Goal: Task Accomplishment & Management: Complete application form

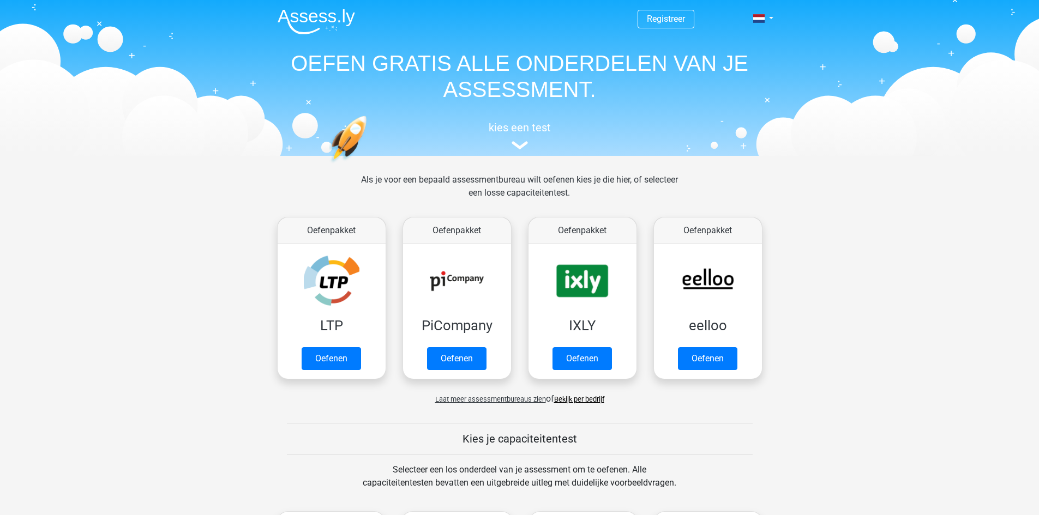
drag, startPoint x: 320, startPoint y: 248, endPoint x: 210, endPoint y: 234, distance: 111.0
click at [338, 358] on link "Oefenen" at bounding box center [331, 362] width 62 height 24
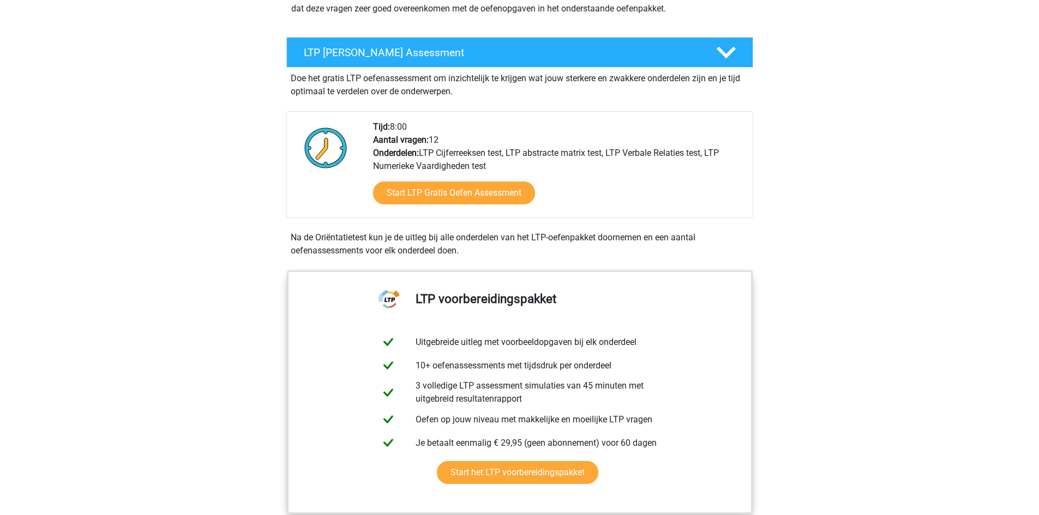
scroll to position [164, 0]
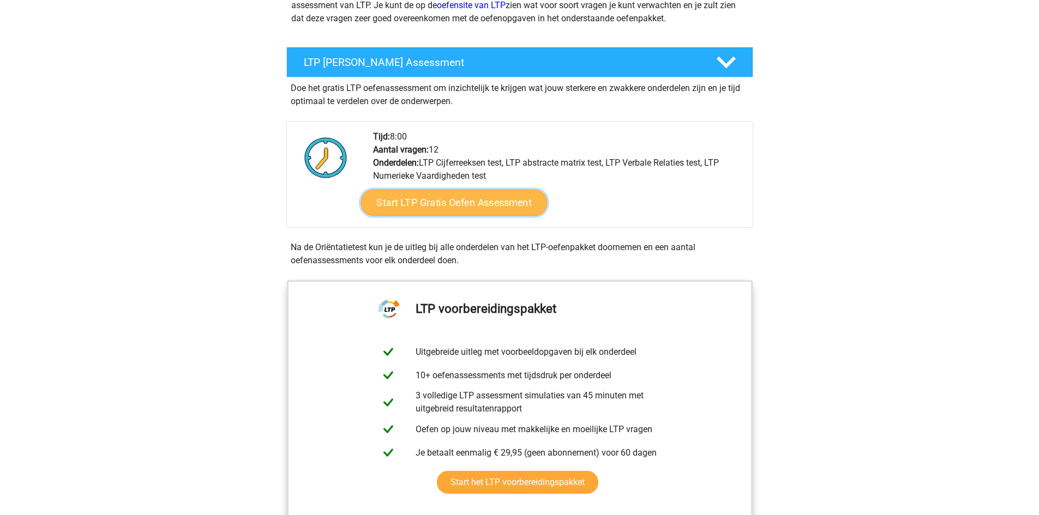
click at [445, 203] on link "Start LTP Gratis Oefen Assessment" at bounding box center [454, 203] width 187 height 26
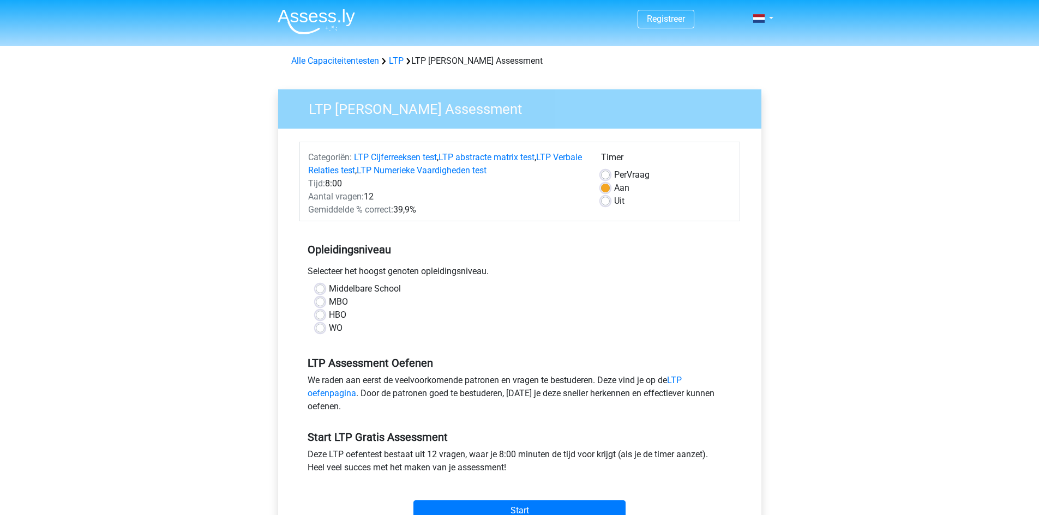
click at [329, 287] on label "Middelbare School" at bounding box center [365, 289] width 72 height 13
click at [322, 287] on input "Middelbare School" at bounding box center [320, 288] width 9 height 11
radio input "true"
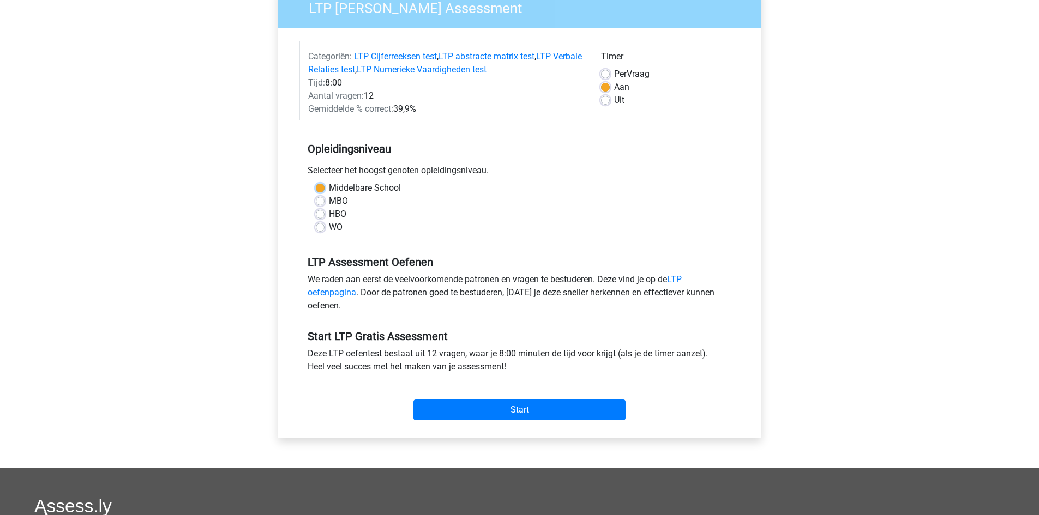
scroll to position [109, 0]
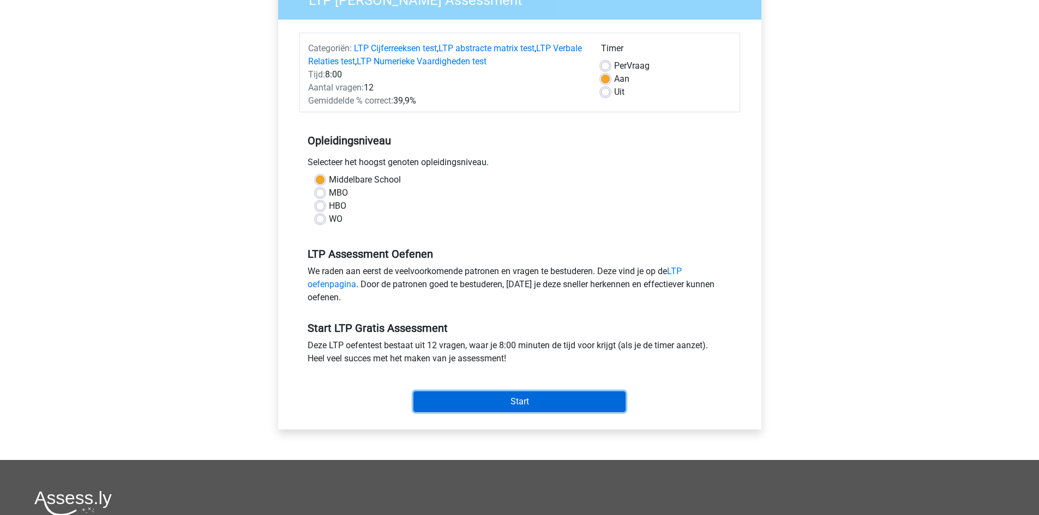
click at [535, 394] on input "Start" at bounding box center [519, 402] width 212 height 21
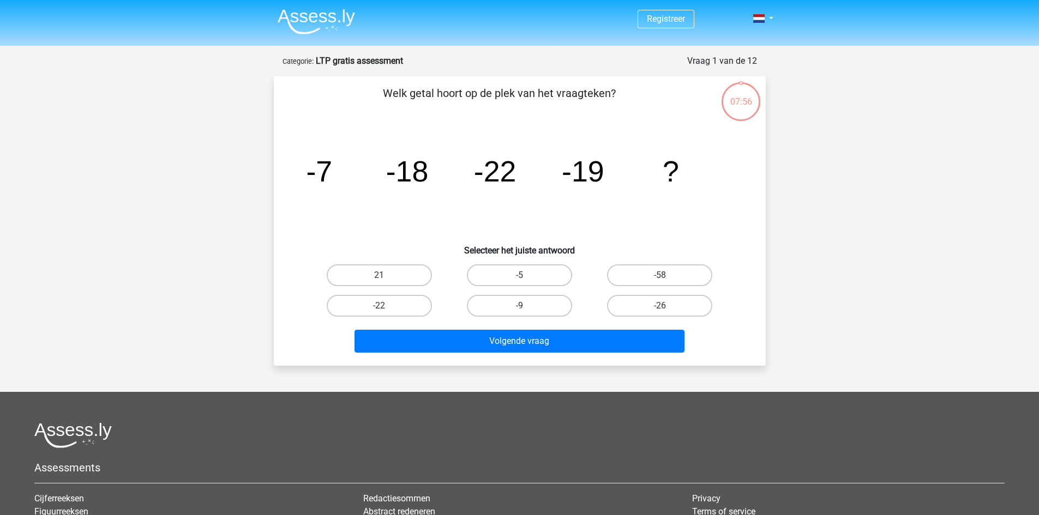
drag, startPoint x: 320, startPoint y: 187, endPoint x: 203, endPoint y: 167, distance: 118.8
click at [200, 168] on div "Registreer" at bounding box center [519, 340] width 1039 height 680
click at [663, 303] on label "-26" at bounding box center [659, 306] width 105 height 22
click at [663, 306] on input "-26" at bounding box center [663, 309] width 7 height 7
radio input "true"
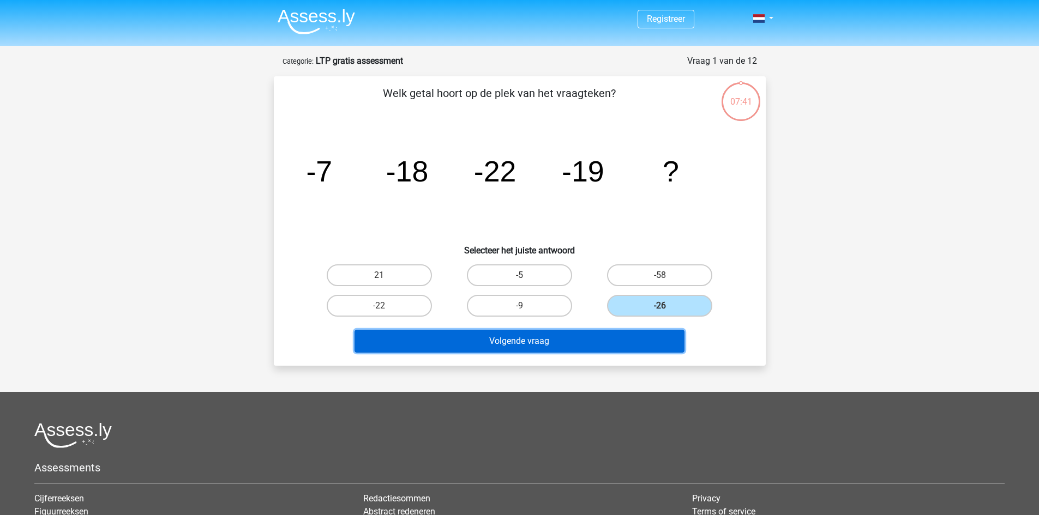
click at [531, 344] on button "Volgende vraag" at bounding box center [520, 341] width 330 height 23
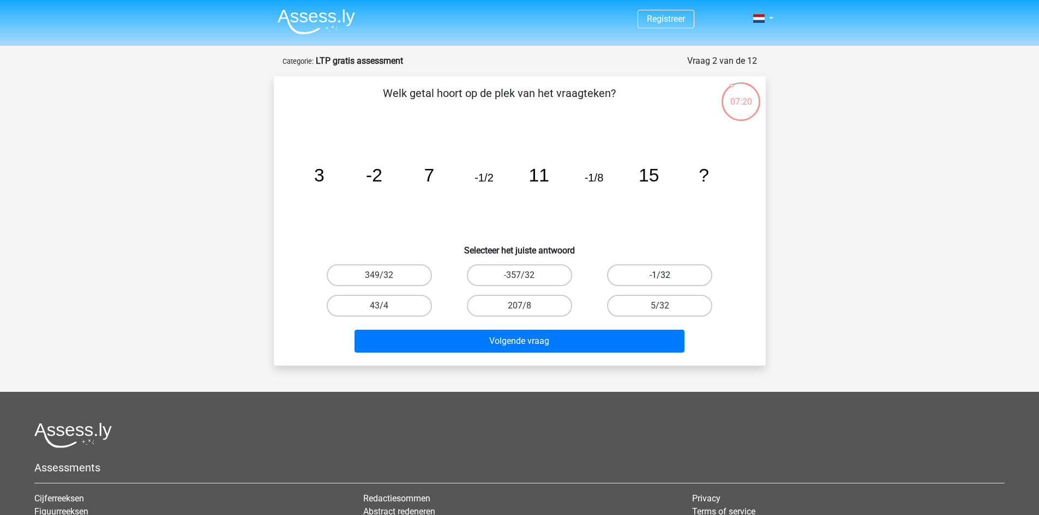
click at [650, 285] on label "-1/32" at bounding box center [659, 276] width 105 height 22
click at [660, 283] on input "-1/32" at bounding box center [663, 278] width 7 height 7
radio input "true"
click at [651, 283] on label "-1/32" at bounding box center [659, 276] width 105 height 22
click at [660, 283] on input "-1/32" at bounding box center [663, 278] width 7 height 7
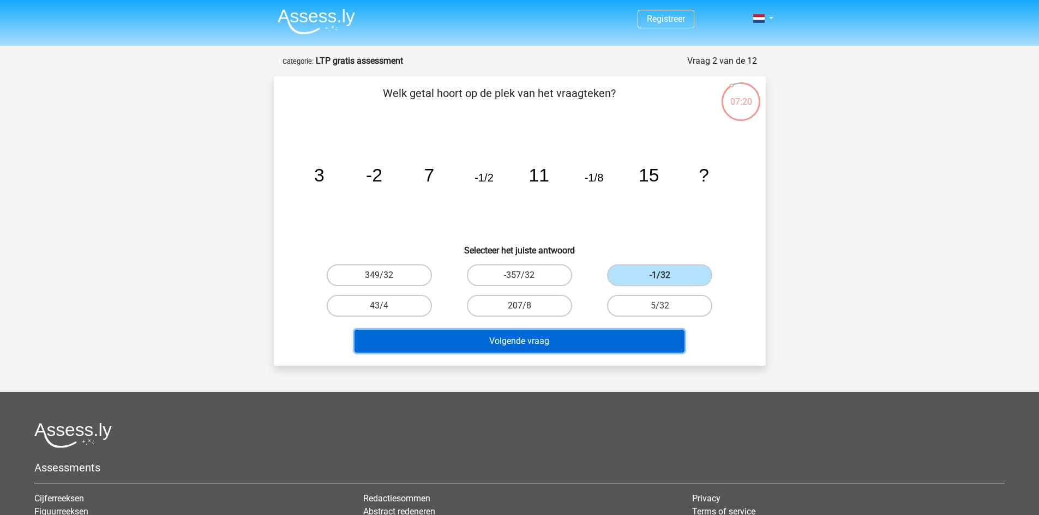
click at [605, 339] on button "Volgende vraag" at bounding box center [520, 341] width 330 height 23
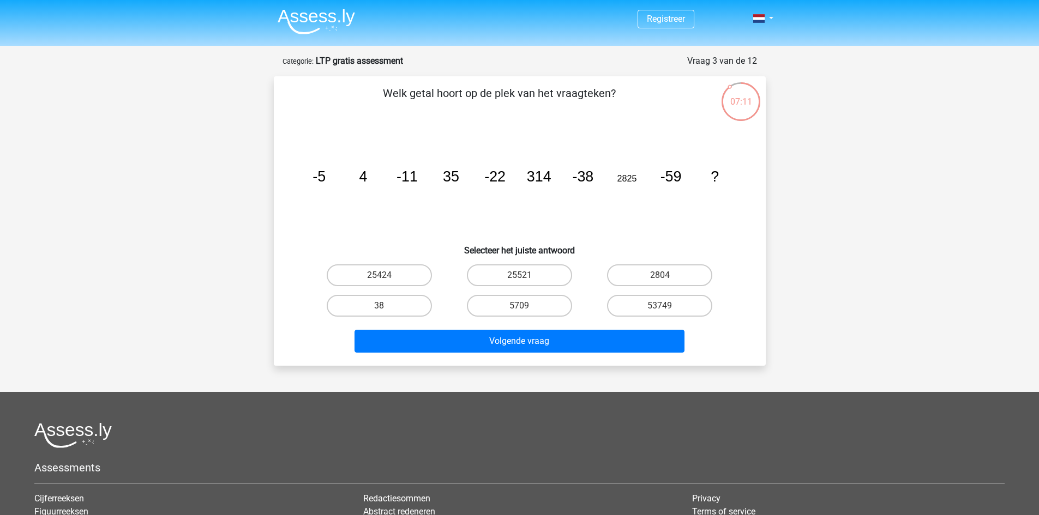
drag, startPoint x: 413, startPoint y: 193, endPoint x: 733, endPoint y: 245, distance: 323.9
click at [733, 245] on h6 "Selecteer het juiste antwoord" at bounding box center [519, 246] width 457 height 19
click at [501, 317] on div "5709" at bounding box center [519, 306] width 140 height 31
click at [445, 286] on div "5709" at bounding box center [379, 276] width 131 height 22
click at [529, 308] on label "5709" at bounding box center [519, 306] width 105 height 22
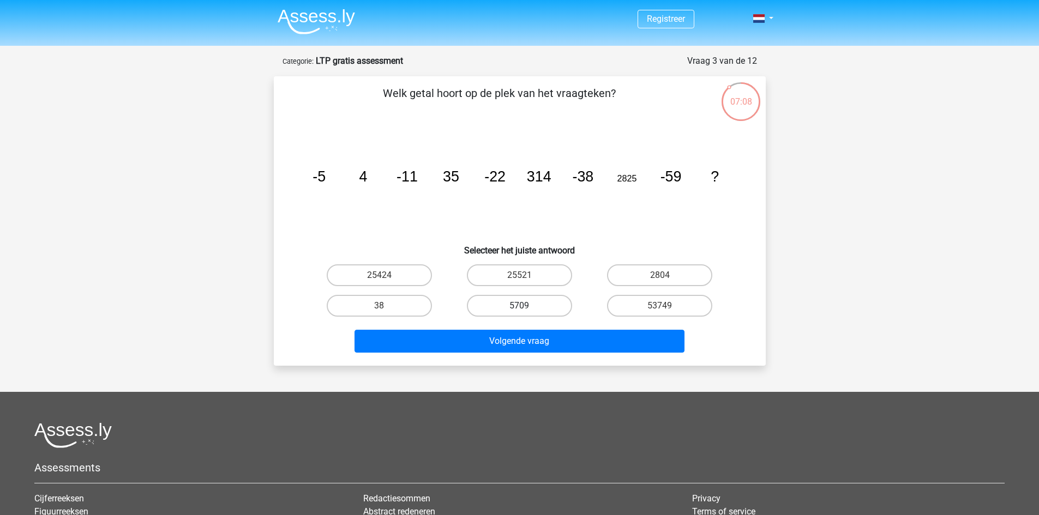
click at [526, 308] on input "5709" at bounding box center [522, 309] width 7 height 7
radio input "true"
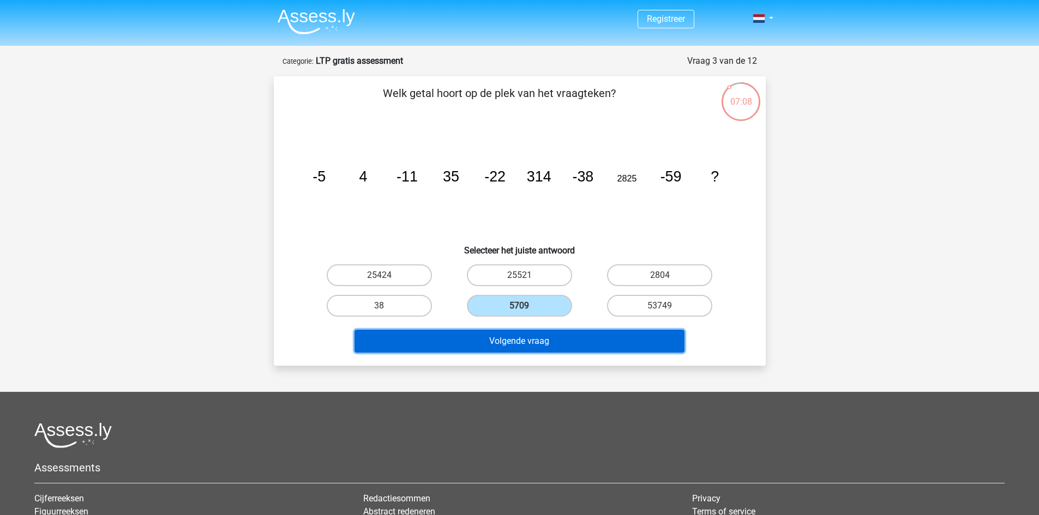
click at [531, 348] on button "Volgende vraag" at bounding box center [520, 341] width 330 height 23
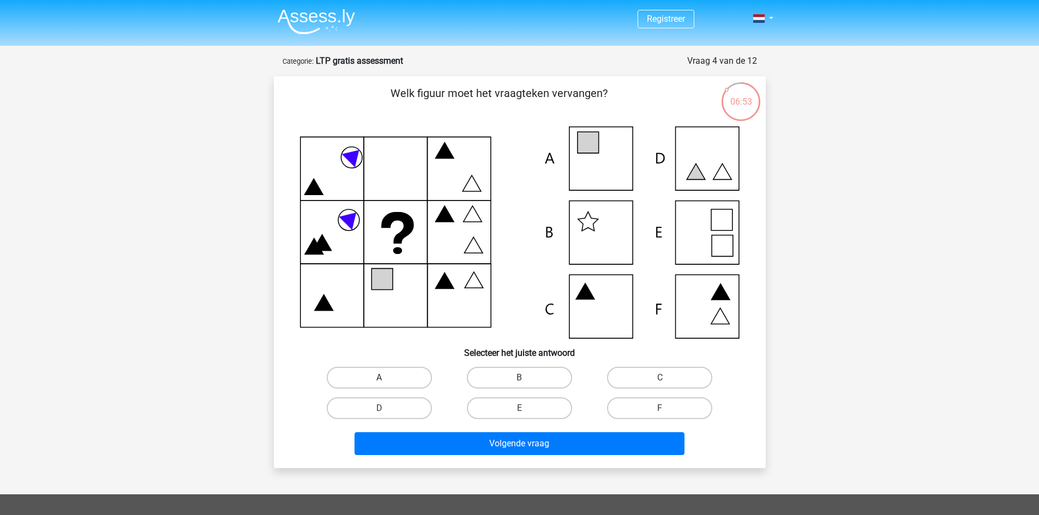
click at [404, 386] on label "A" at bounding box center [379, 378] width 105 height 22
click at [386, 385] on input "A" at bounding box center [382, 381] width 7 height 7
radio input "true"
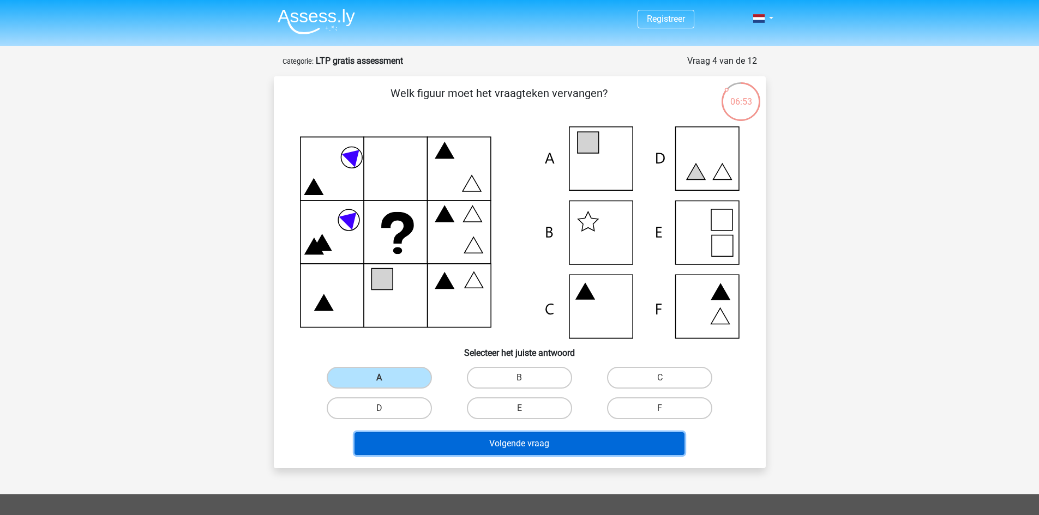
click at [536, 443] on button "Volgende vraag" at bounding box center [520, 444] width 330 height 23
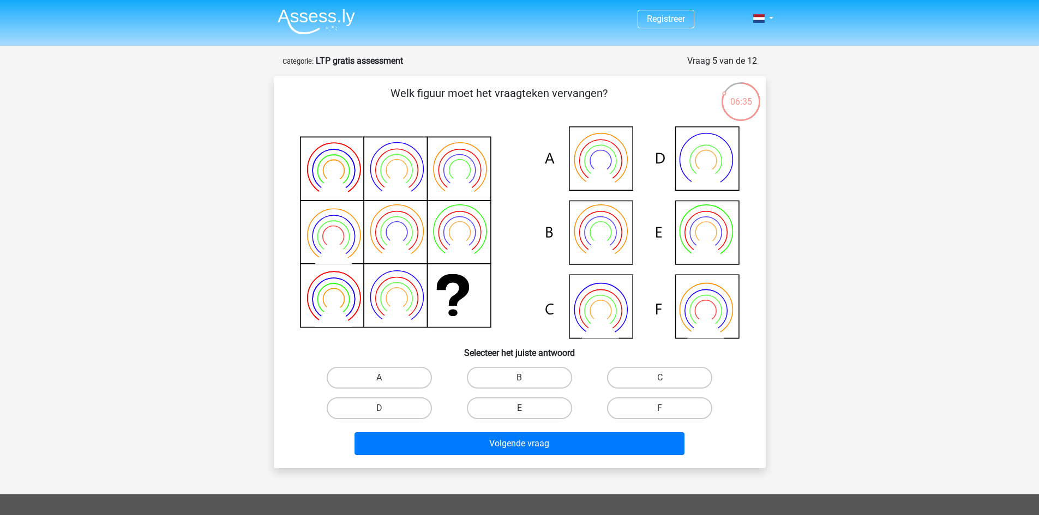
click at [382, 224] on icon at bounding box center [520, 233] width 440 height 212
click at [464, 298] on icon at bounding box center [520, 233] width 440 height 212
click at [665, 401] on label "F" at bounding box center [659, 409] width 105 height 22
click at [665, 409] on input "F" at bounding box center [663, 412] width 7 height 7
radio input "true"
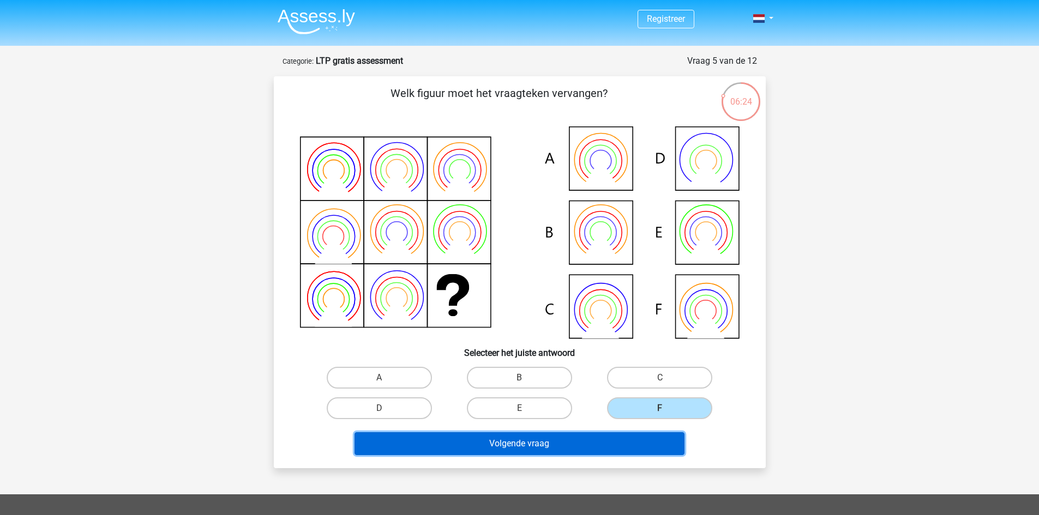
click at [600, 441] on button "Volgende vraag" at bounding box center [520, 444] width 330 height 23
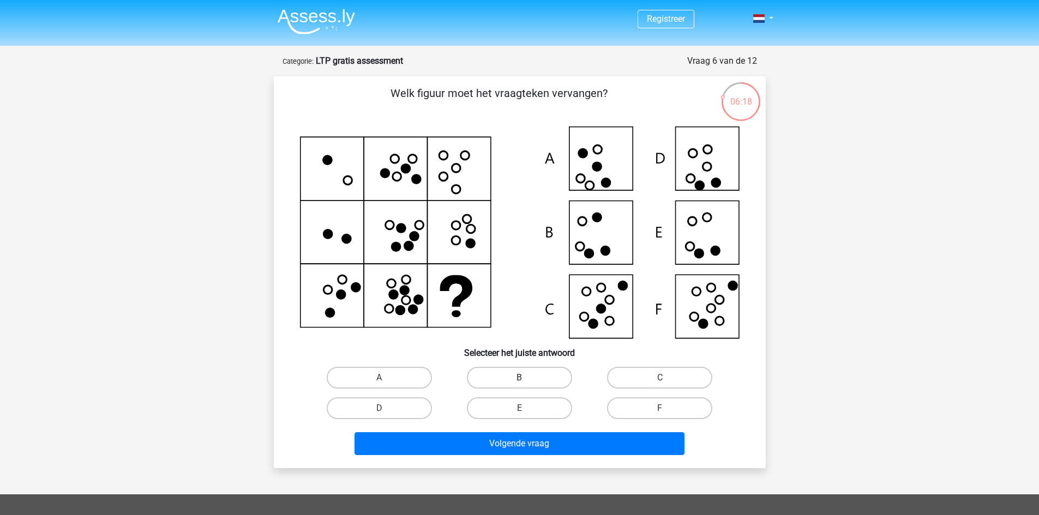
click at [530, 371] on label "B" at bounding box center [519, 378] width 105 height 22
click at [526, 378] on input "B" at bounding box center [522, 381] width 7 height 7
radio input "true"
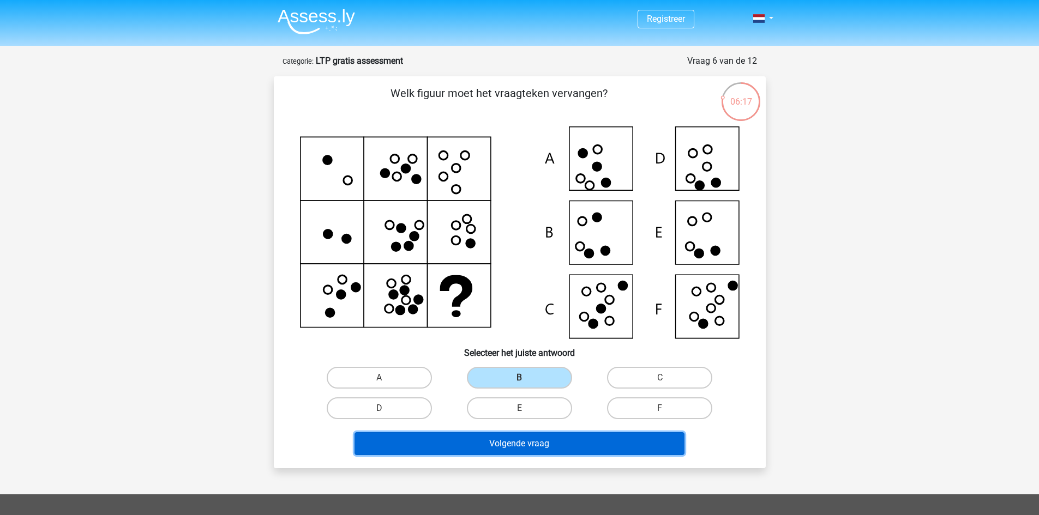
click at [521, 453] on button "Volgende vraag" at bounding box center [520, 444] width 330 height 23
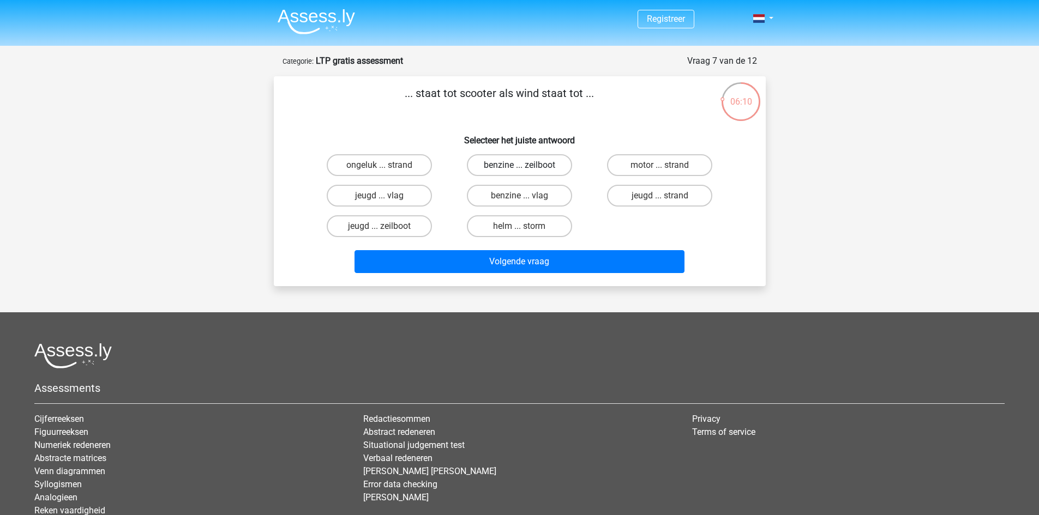
click at [554, 172] on label "benzine ... zeilboot" at bounding box center [519, 165] width 105 height 22
click at [526, 172] on input "benzine ... zeilboot" at bounding box center [522, 168] width 7 height 7
radio input "true"
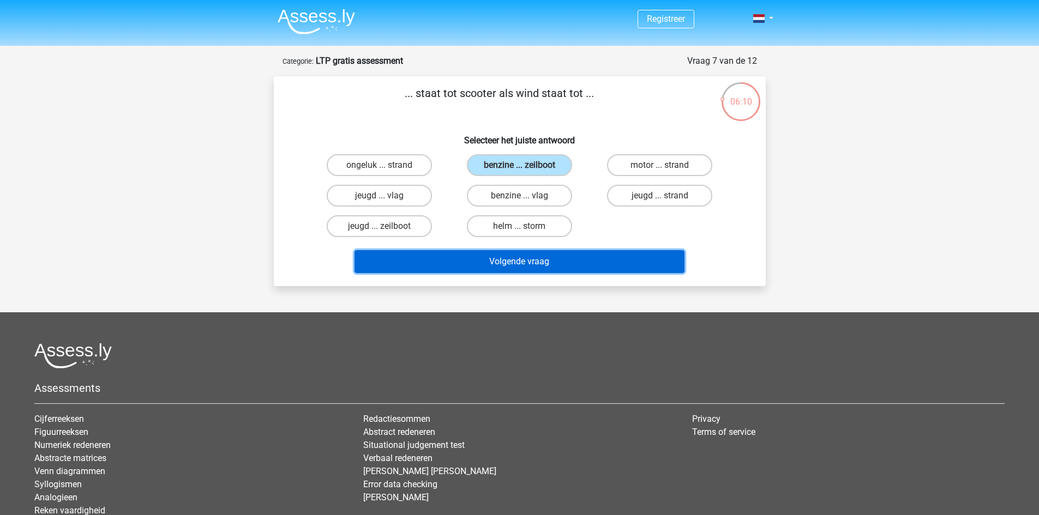
click at [579, 267] on button "Volgende vraag" at bounding box center [520, 261] width 330 height 23
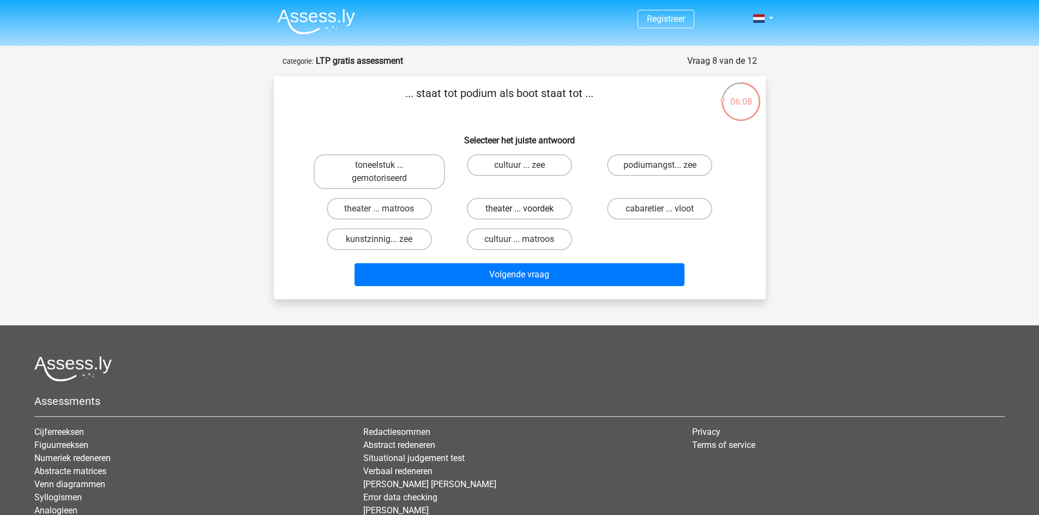
click at [528, 207] on label "theater ... voordek" at bounding box center [519, 209] width 105 height 22
click at [526, 209] on input "theater ... voordek" at bounding box center [522, 212] width 7 height 7
radio input "true"
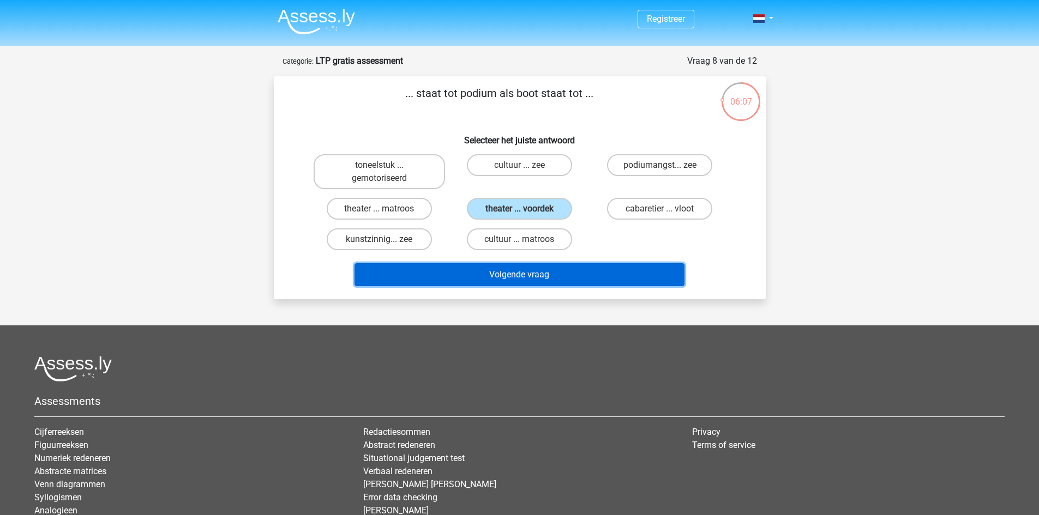
click at [530, 285] on button "Volgende vraag" at bounding box center [520, 274] width 330 height 23
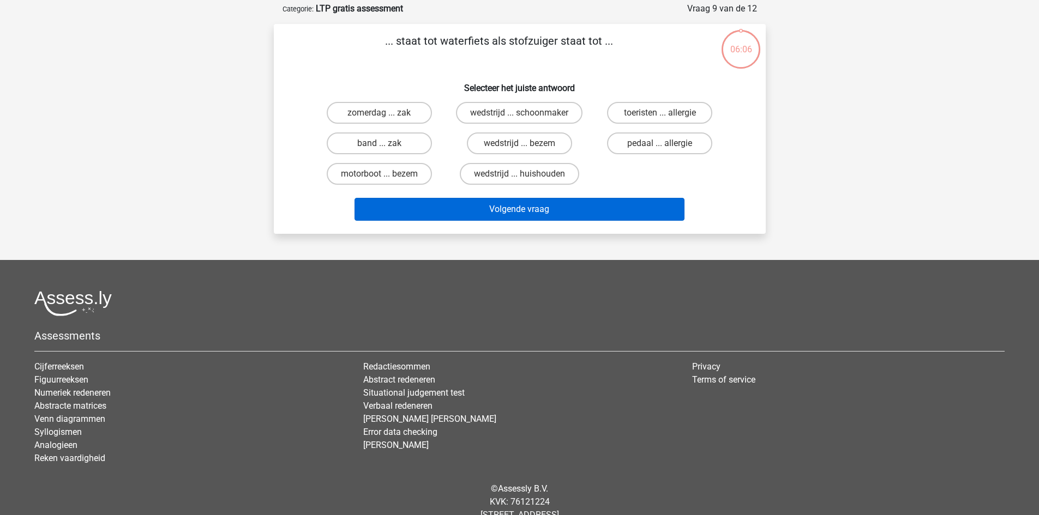
scroll to position [55, 0]
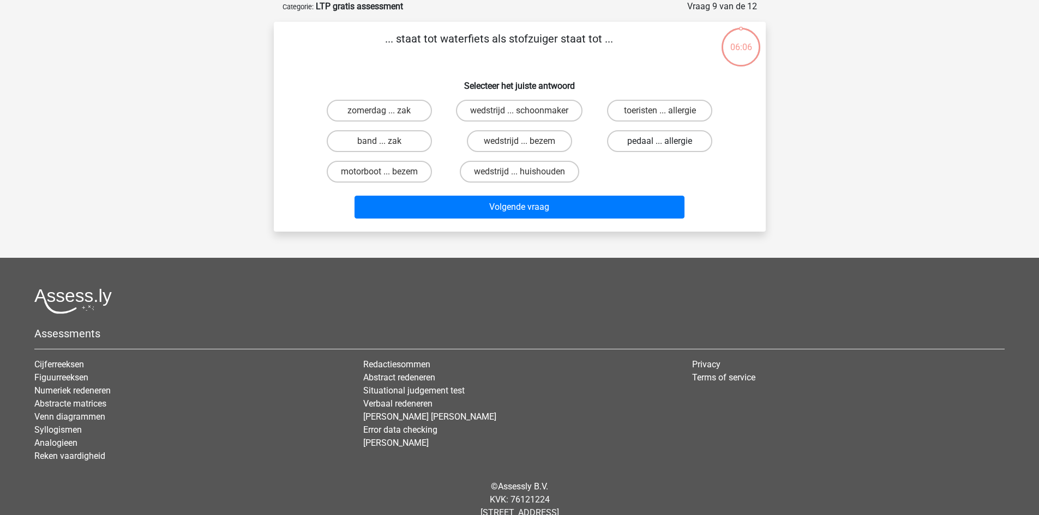
click at [657, 146] on label "pedaal ... allergie" at bounding box center [659, 141] width 105 height 22
click at [660, 146] on input "pedaal ... allergie" at bounding box center [663, 144] width 7 height 7
radio input "true"
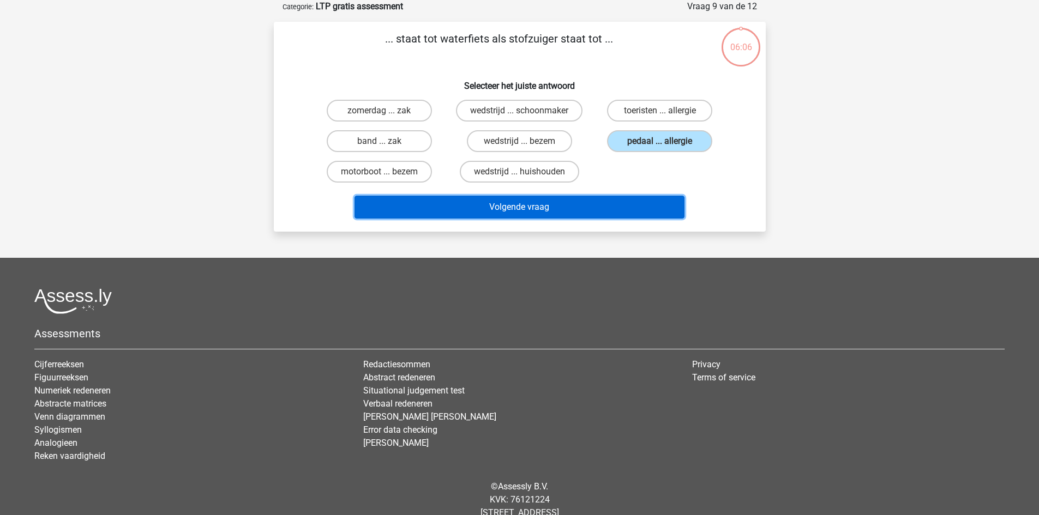
click at [628, 215] on button "Volgende vraag" at bounding box center [520, 207] width 330 height 23
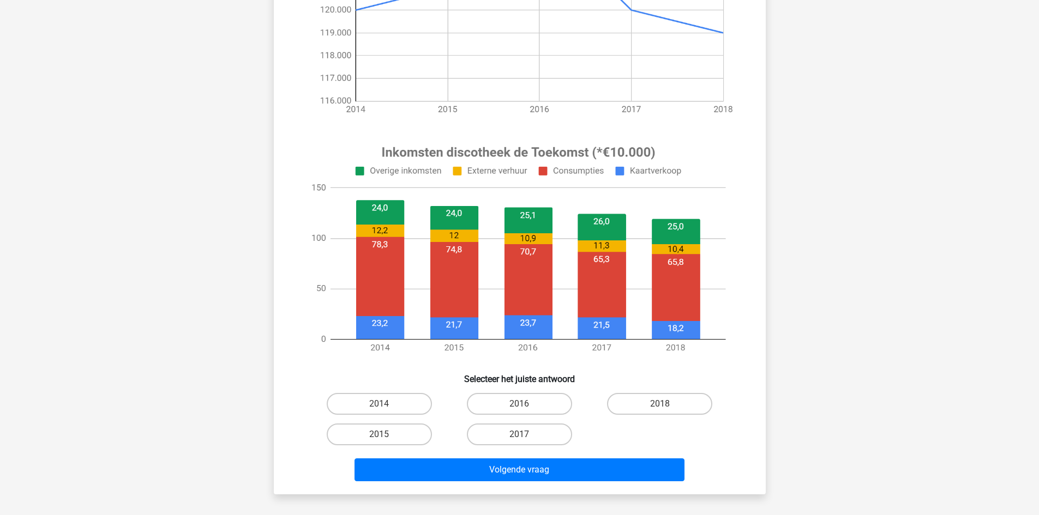
scroll to position [273, 0]
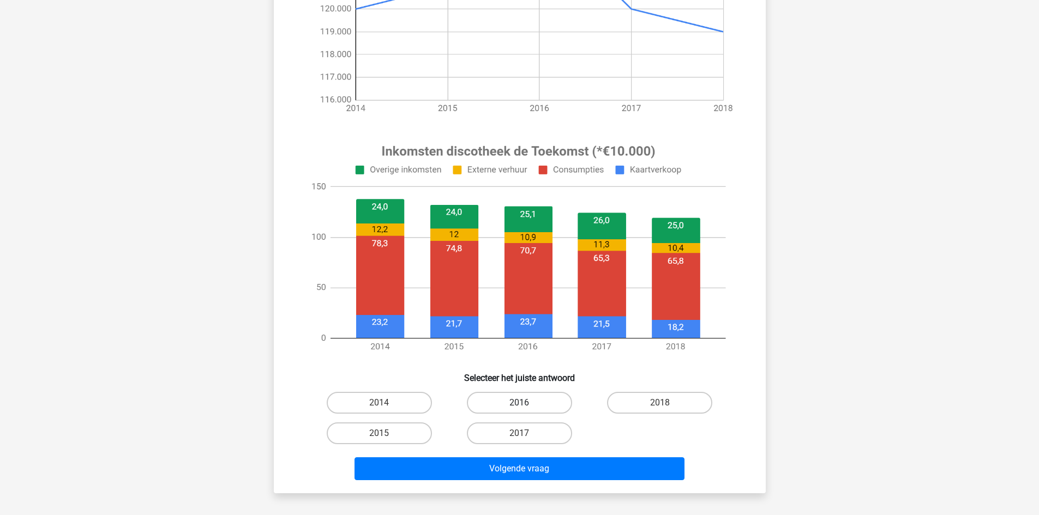
click at [556, 411] on label "2016" at bounding box center [519, 403] width 105 height 22
click at [526, 410] on input "2016" at bounding box center [522, 406] width 7 height 7
radio input "true"
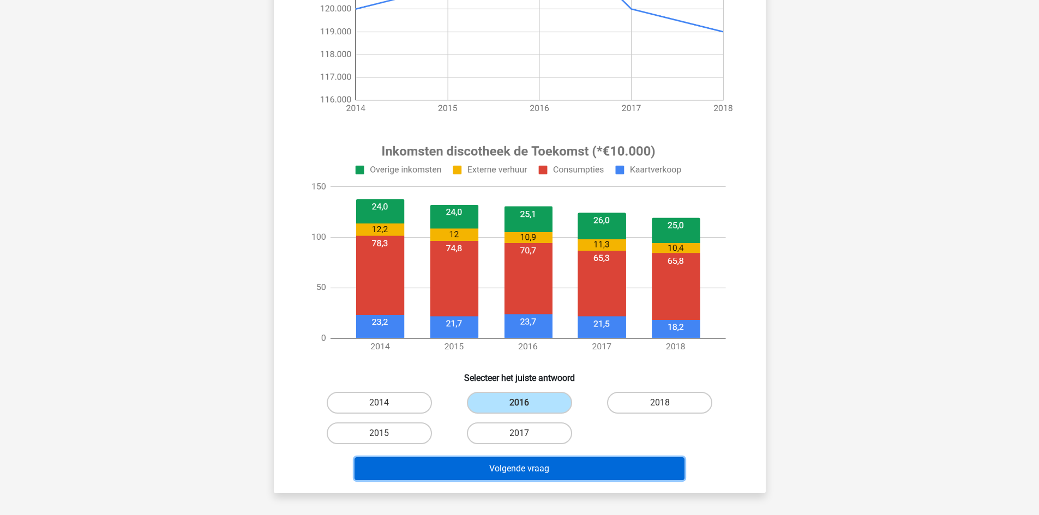
click at [610, 475] on button "Volgende vraag" at bounding box center [520, 469] width 330 height 23
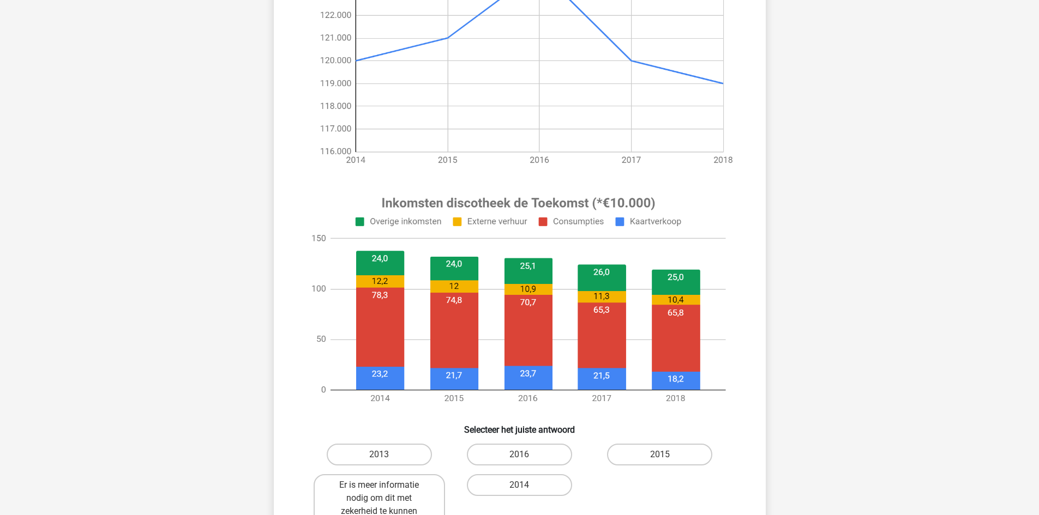
scroll to position [382, 0]
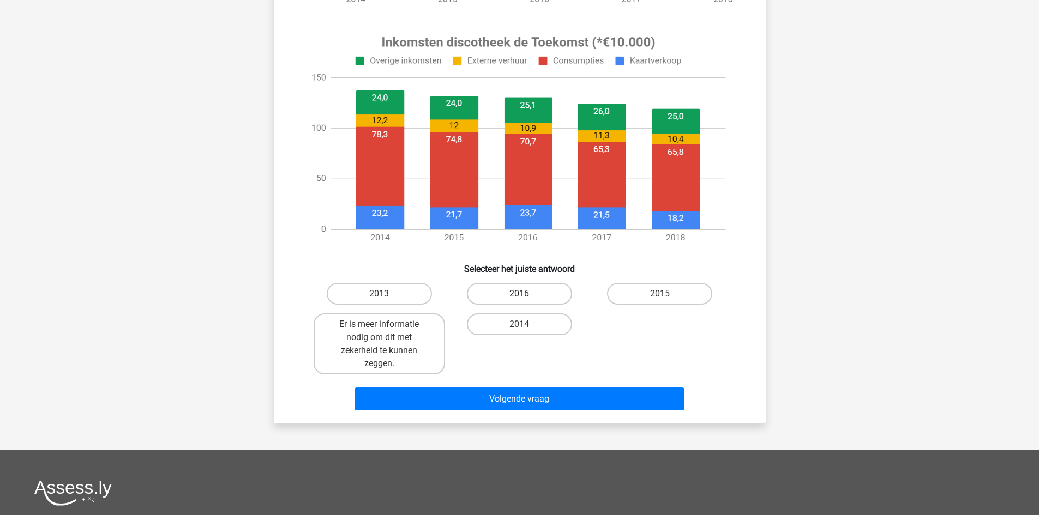
click at [543, 296] on label "2016" at bounding box center [519, 294] width 105 height 22
click at [526, 296] on input "2016" at bounding box center [522, 297] width 7 height 7
radio input "true"
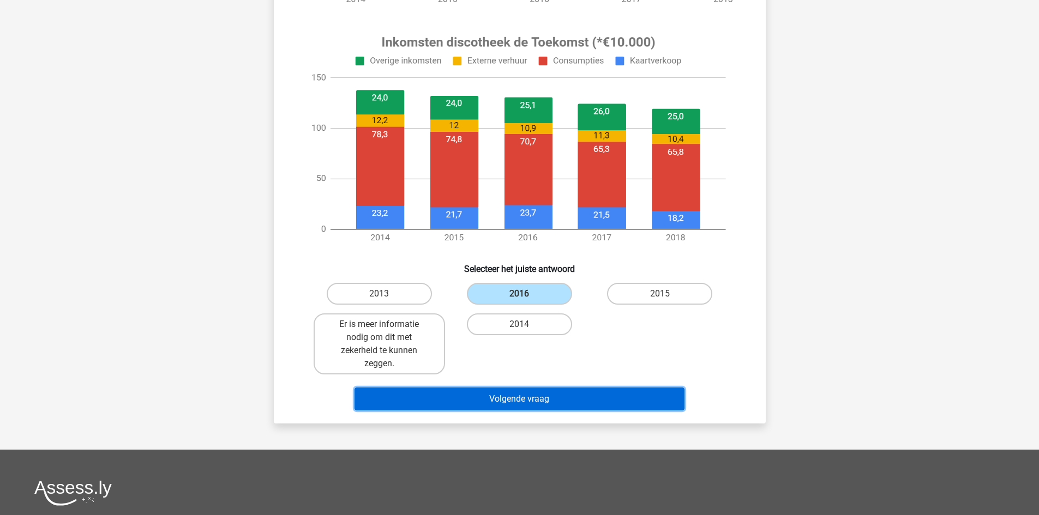
click at [566, 401] on button "Volgende vraag" at bounding box center [520, 399] width 330 height 23
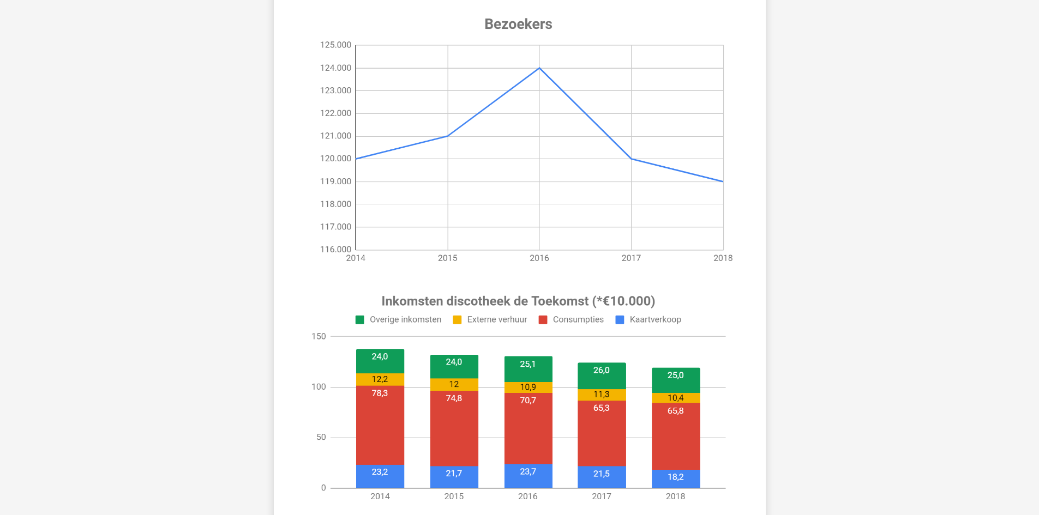
scroll to position [273, 0]
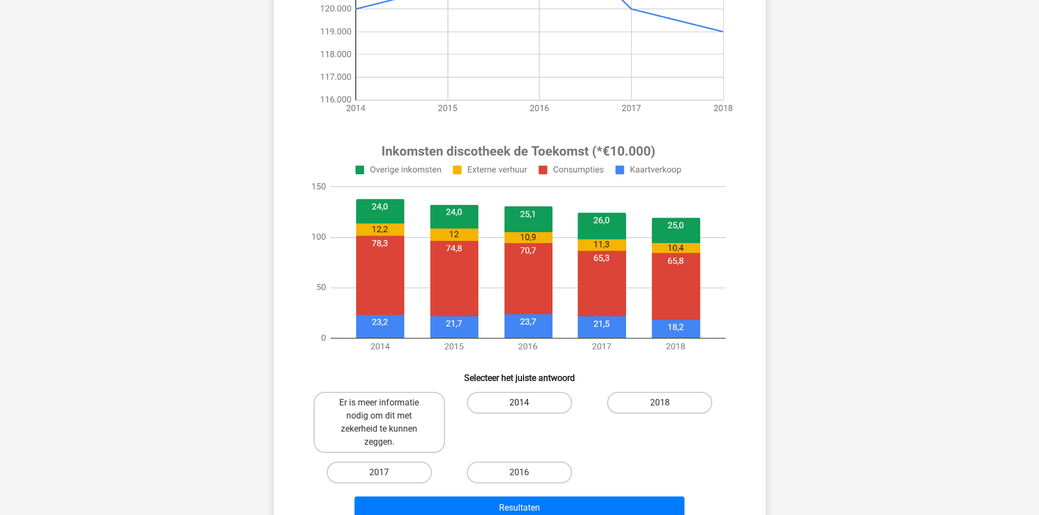
click at [549, 395] on label "2014" at bounding box center [519, 403] width 105 height 22
click at [526, 403] on input "2014" at bounding box center [522, 406] width 7 height 7
radio input "true"
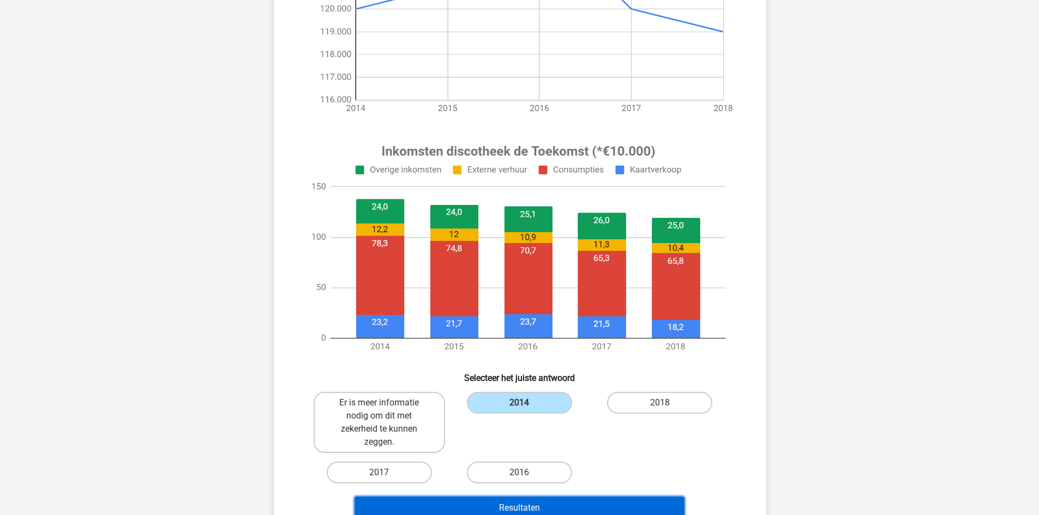
click at [599, 511] on button "Resultaten" at bounding box center [520, 508] width 330 height 23
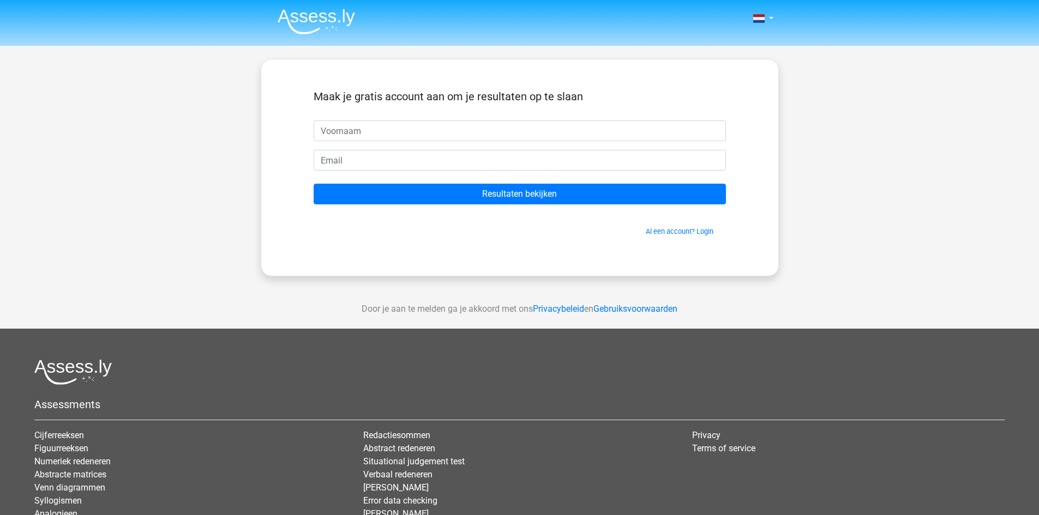
click at [392, 135] on input "text" at bounding box center [520, 131] width 412 height 21
